Goal: Task Accomplishment & Management: Use online tool/utility

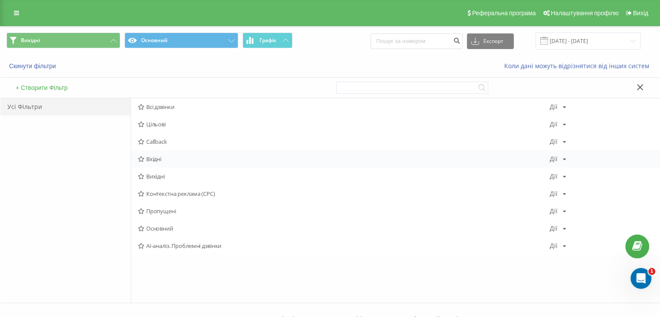
click at [157, 162] on div "Вхідні Дії Редагувати Копіювати Видалити За замовчуванням Поділитися" at bounding box center [395, 158] width 529 height 17
click at [158, 159] on span "Вхідні" at bounding box center [344, 159] width 412 height 6
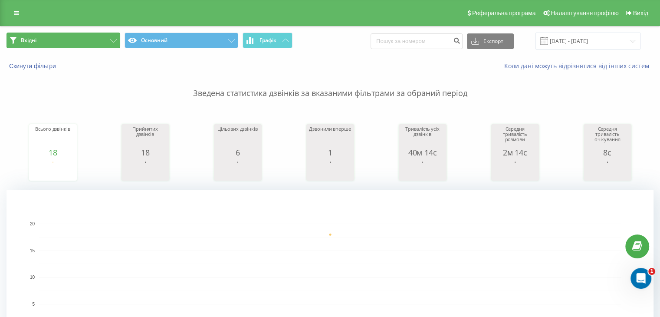
click at [87, 40] on button "Вхідні" at bounding box center [64, 41] width 114 height 16
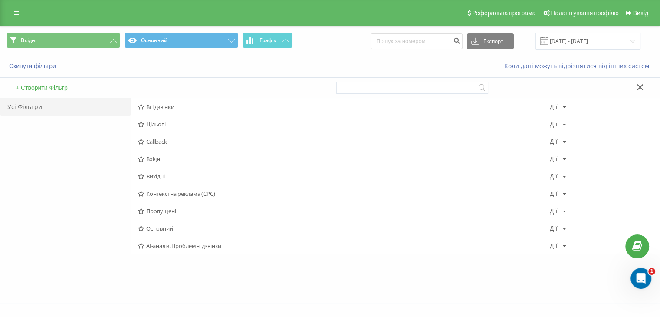
click at [152, 178] on span "Вихідні" at bounding box center [344, 176] width 412 height 6
